Goal: Use online tool/utility: Utilize a website feature to perform a specific function

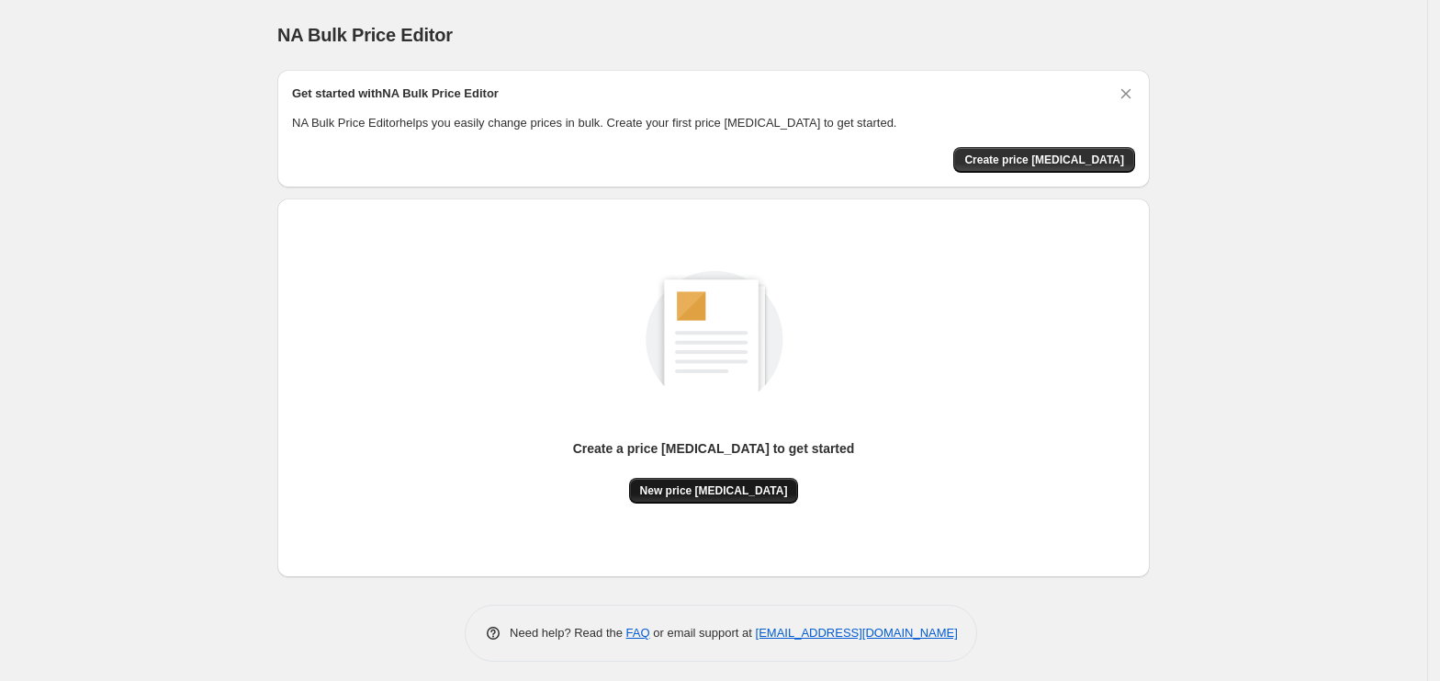
click at [743, 478] on button "New price change job" at bounding box center [714, 491] width 170 height 26
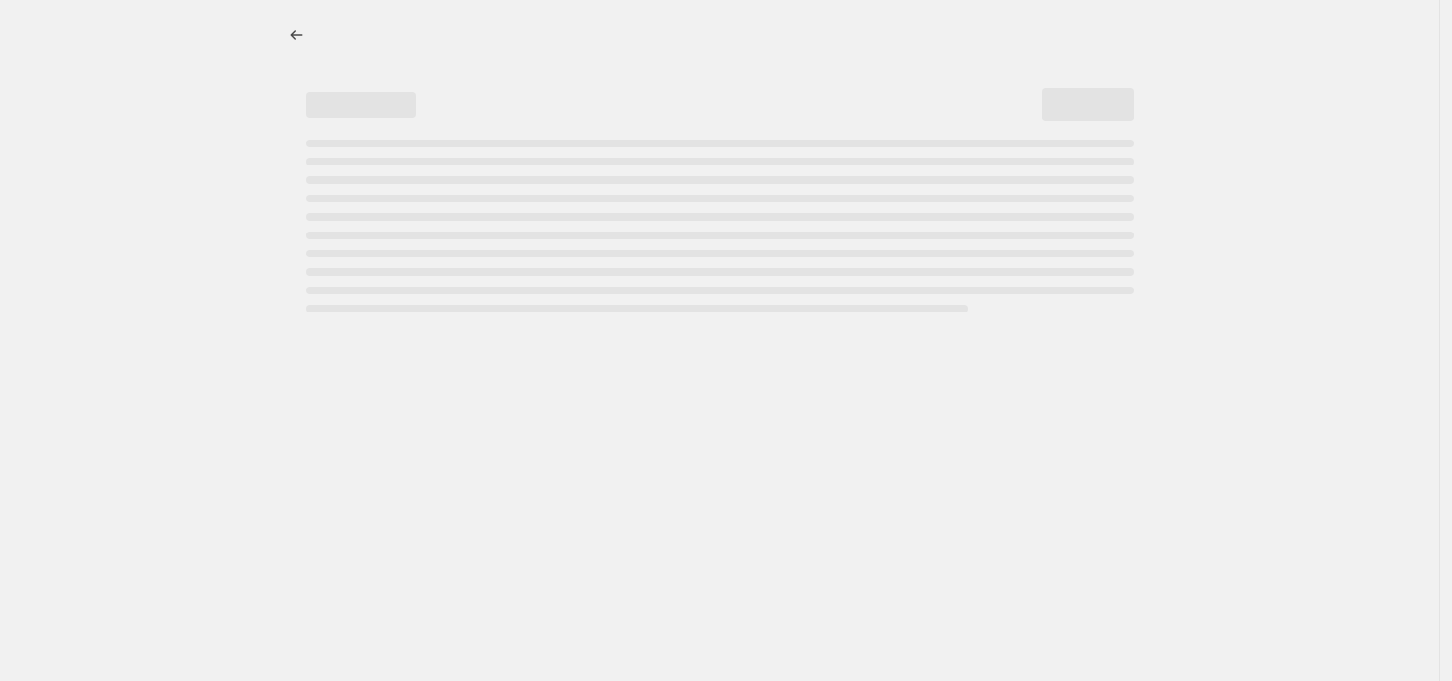
select select "percentage"
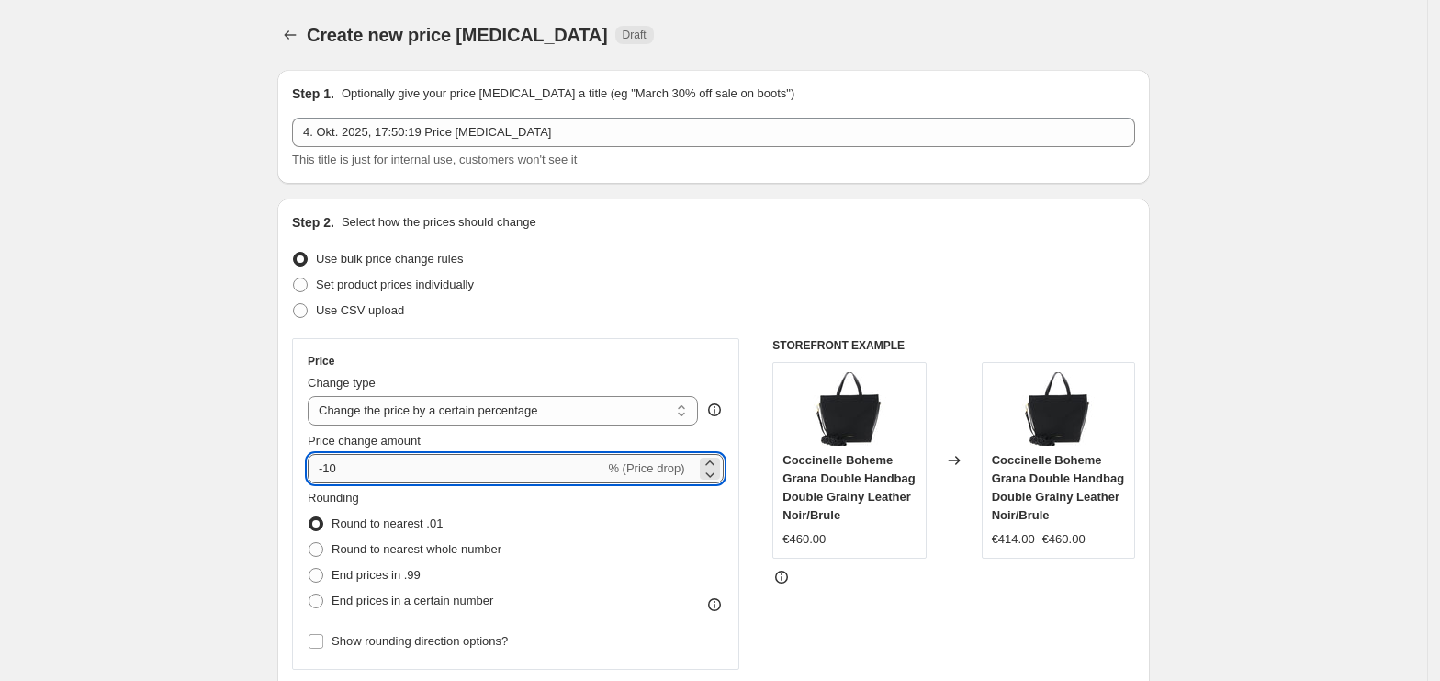
click at [439, 463] on input "-10" at bounding box center [456, 468] width 297 height 29
type input "-1"
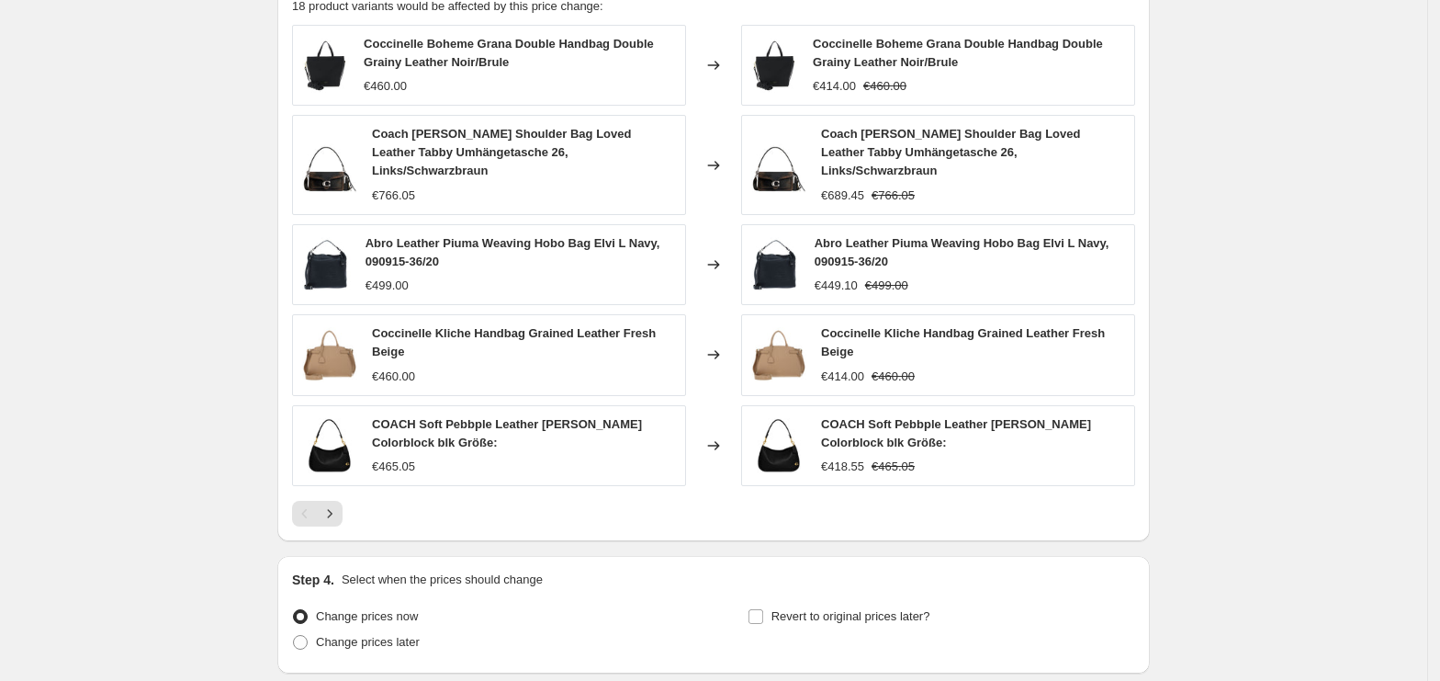
scroll to position [1190, 0]
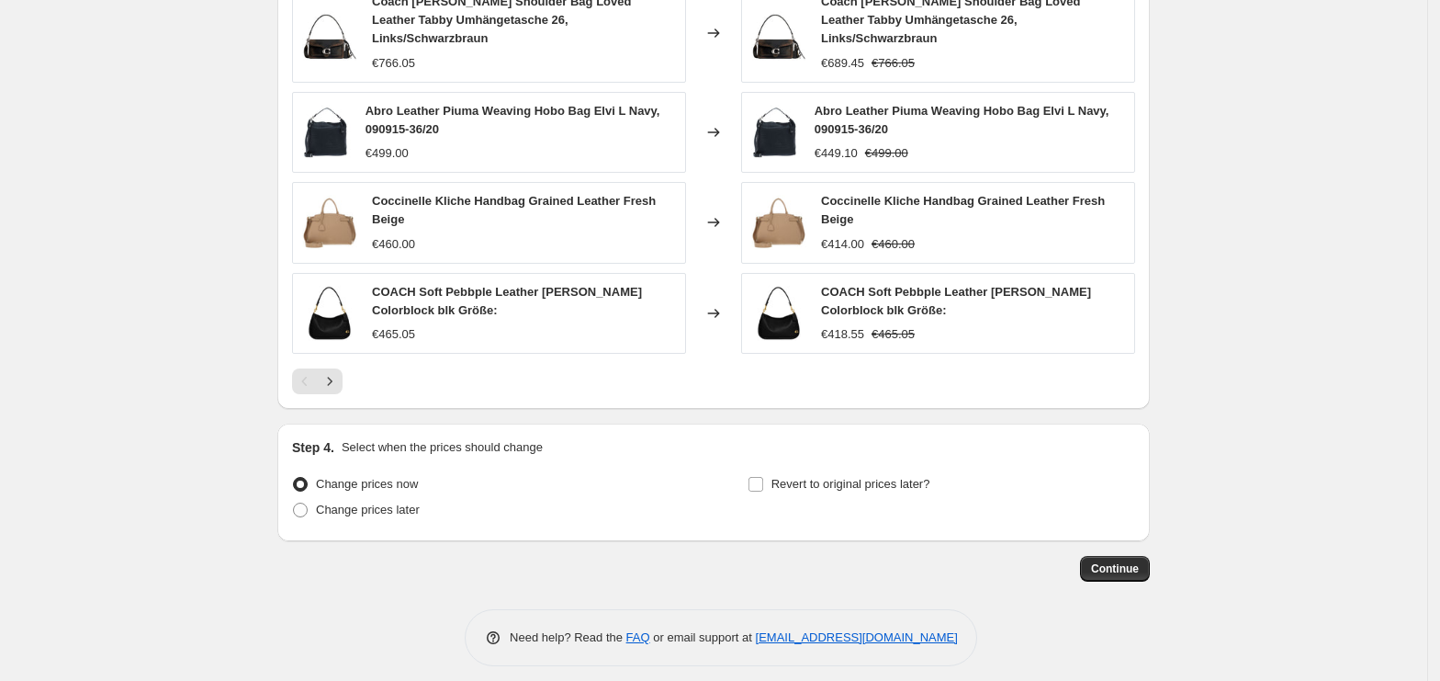
type input "-35"
drag, startPoint x: 1099, startPoint y: 584, endPoint x: 1103, endPoint y: 511, distance: 73.6
click at [1110, 561] on span "Continue" at bounding box center [1115, 568] width 48 height 15
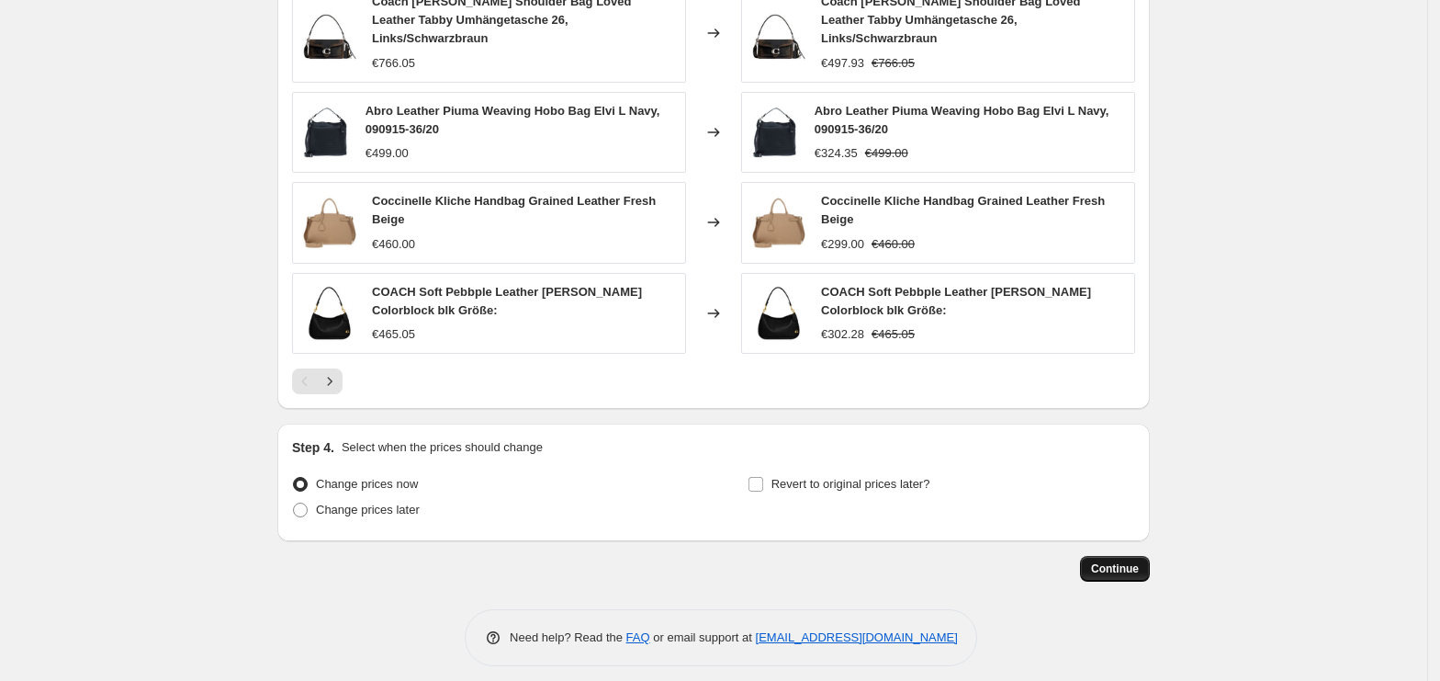
scroll to position [0, 0]
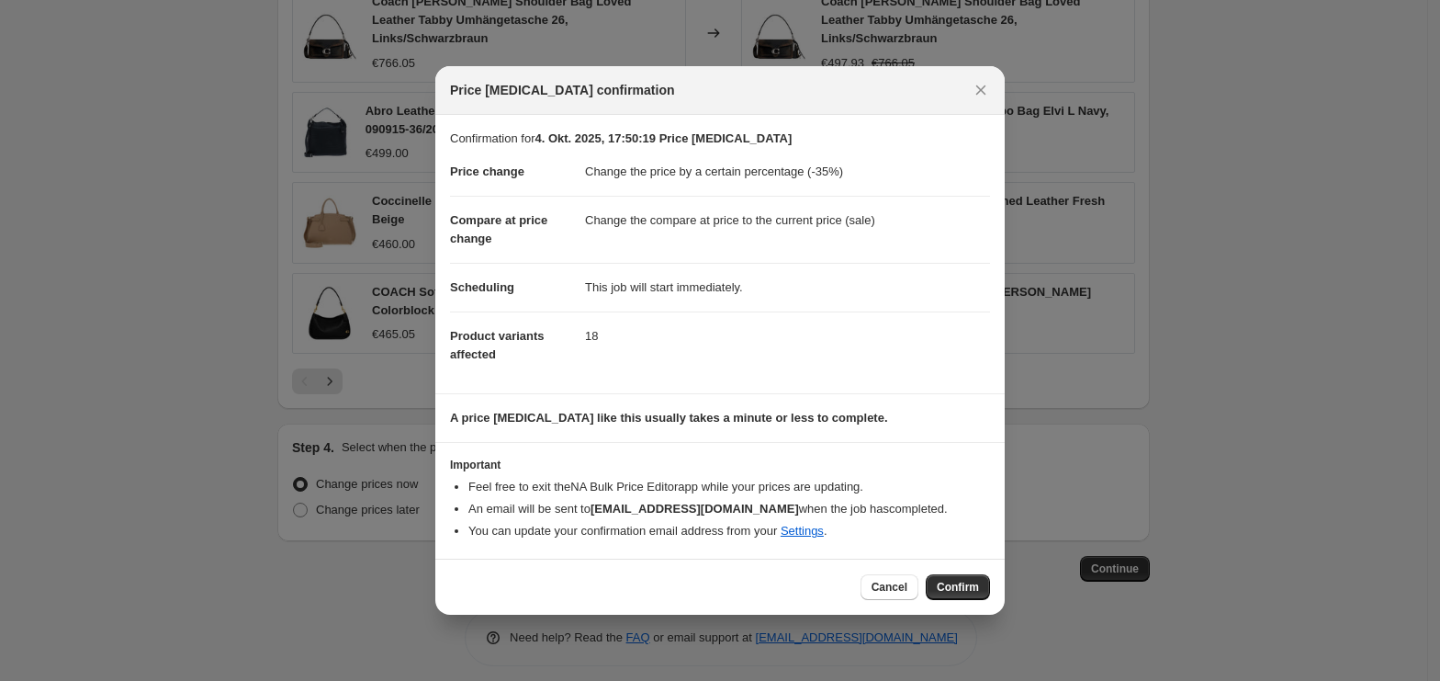
click at [993, 588] on div "Cancel Confirm" at bounding box center [719, 586] width 569 height 56
click at [937, 589] on button "Confirm" at bounding box center [958, 587] width 64 height 26
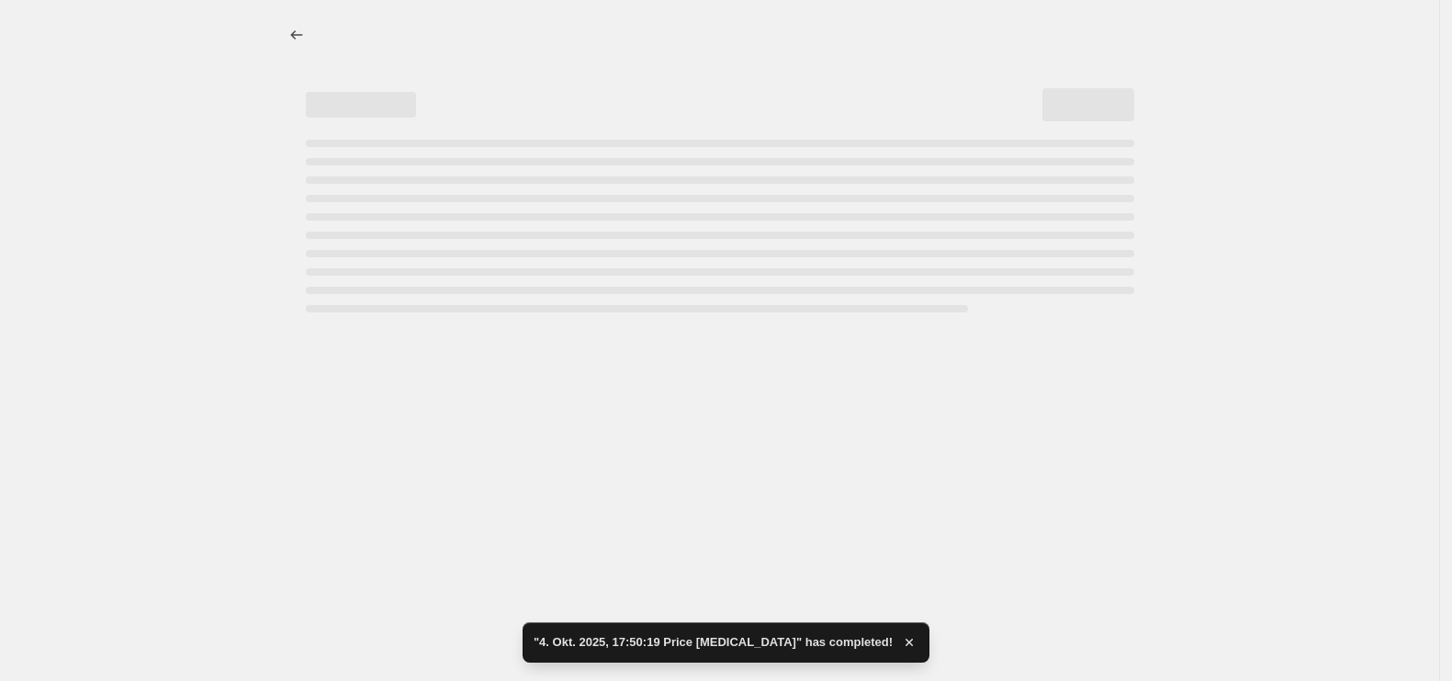
select select "percentage"
